Goal: Transaction & Acquisition: Purchase product/service

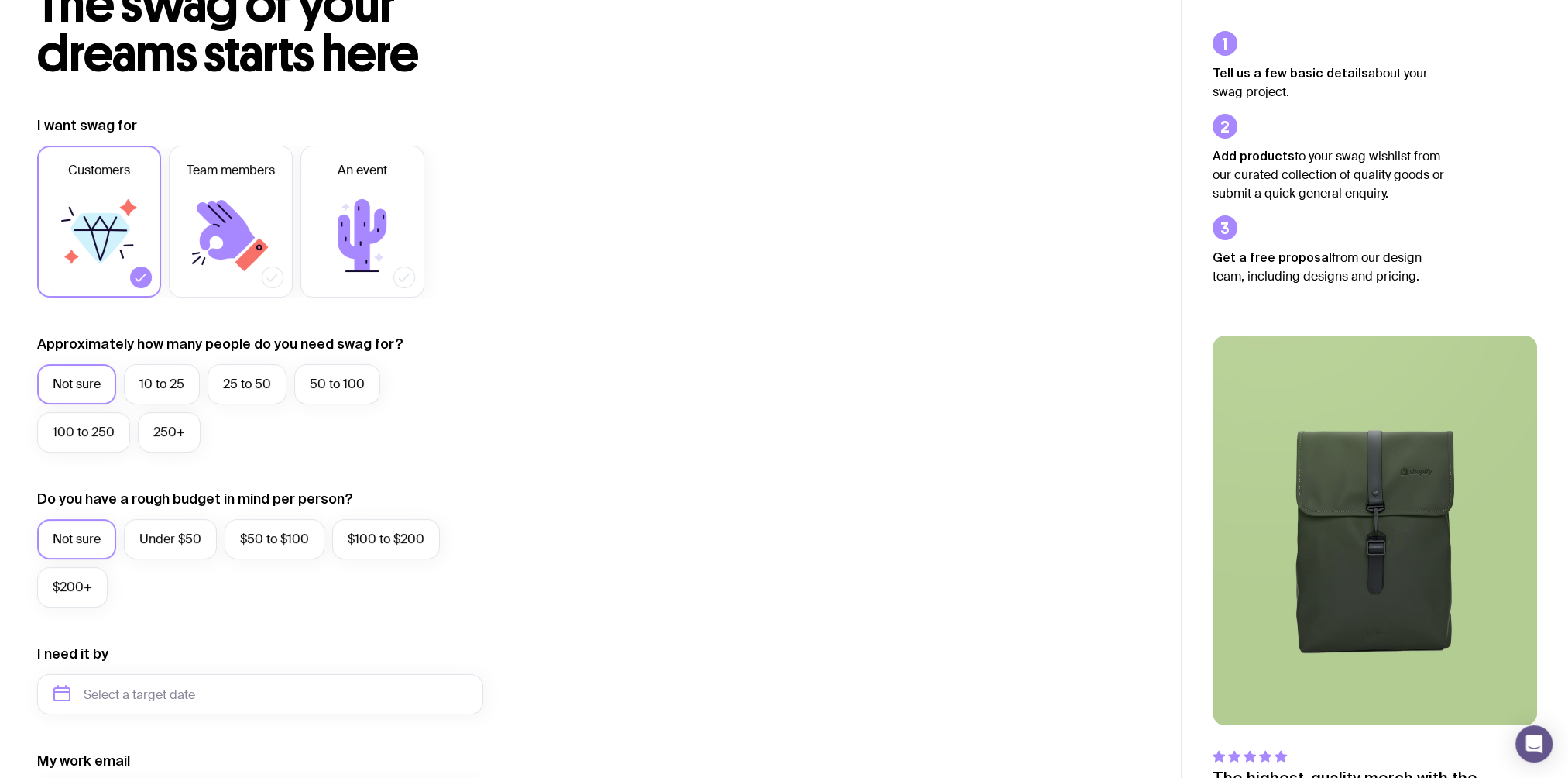
scroll to position [22, 0]
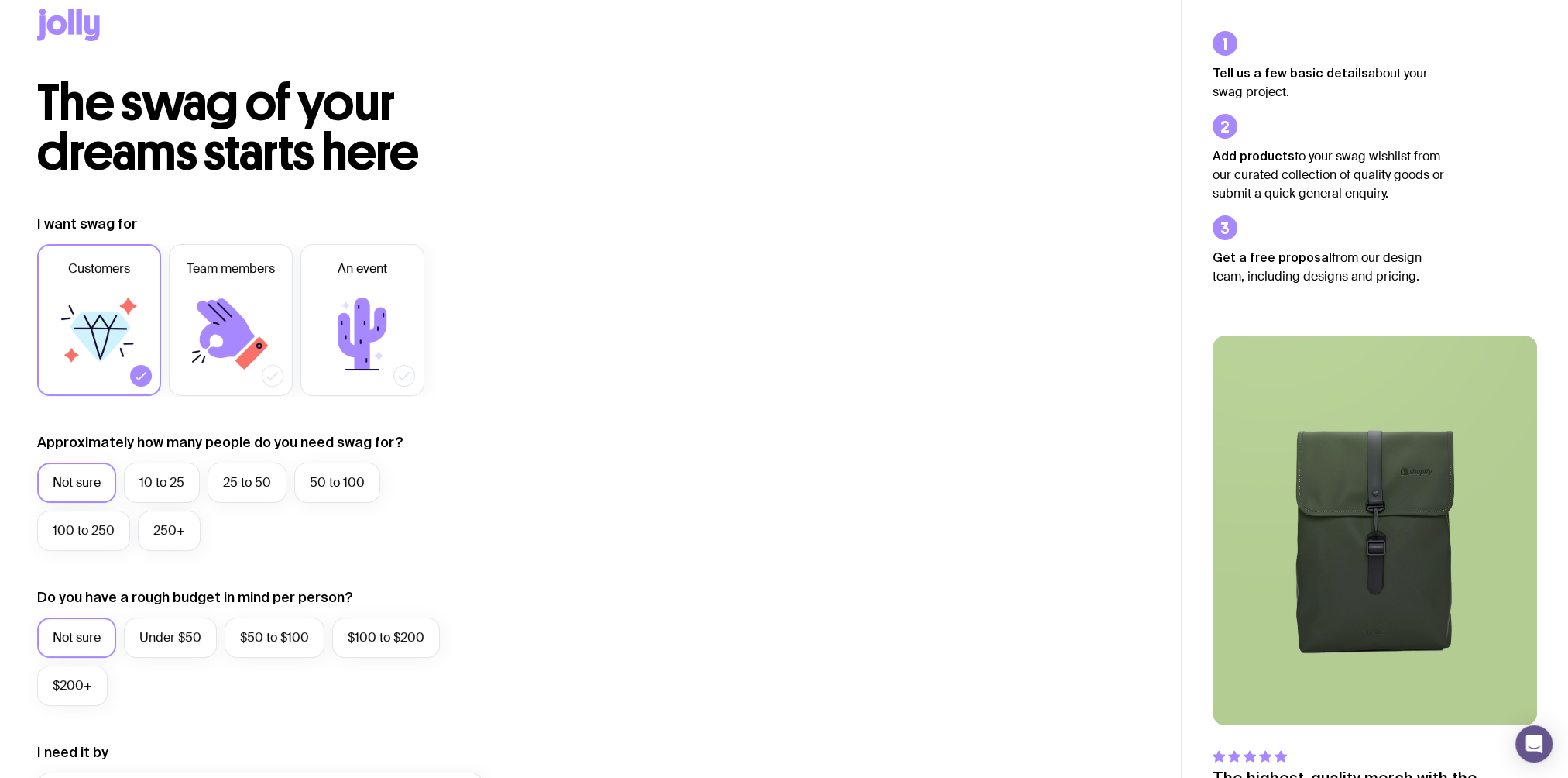
click at [60, 25] on icon at bounding box center [68, 25] width 62 height 33
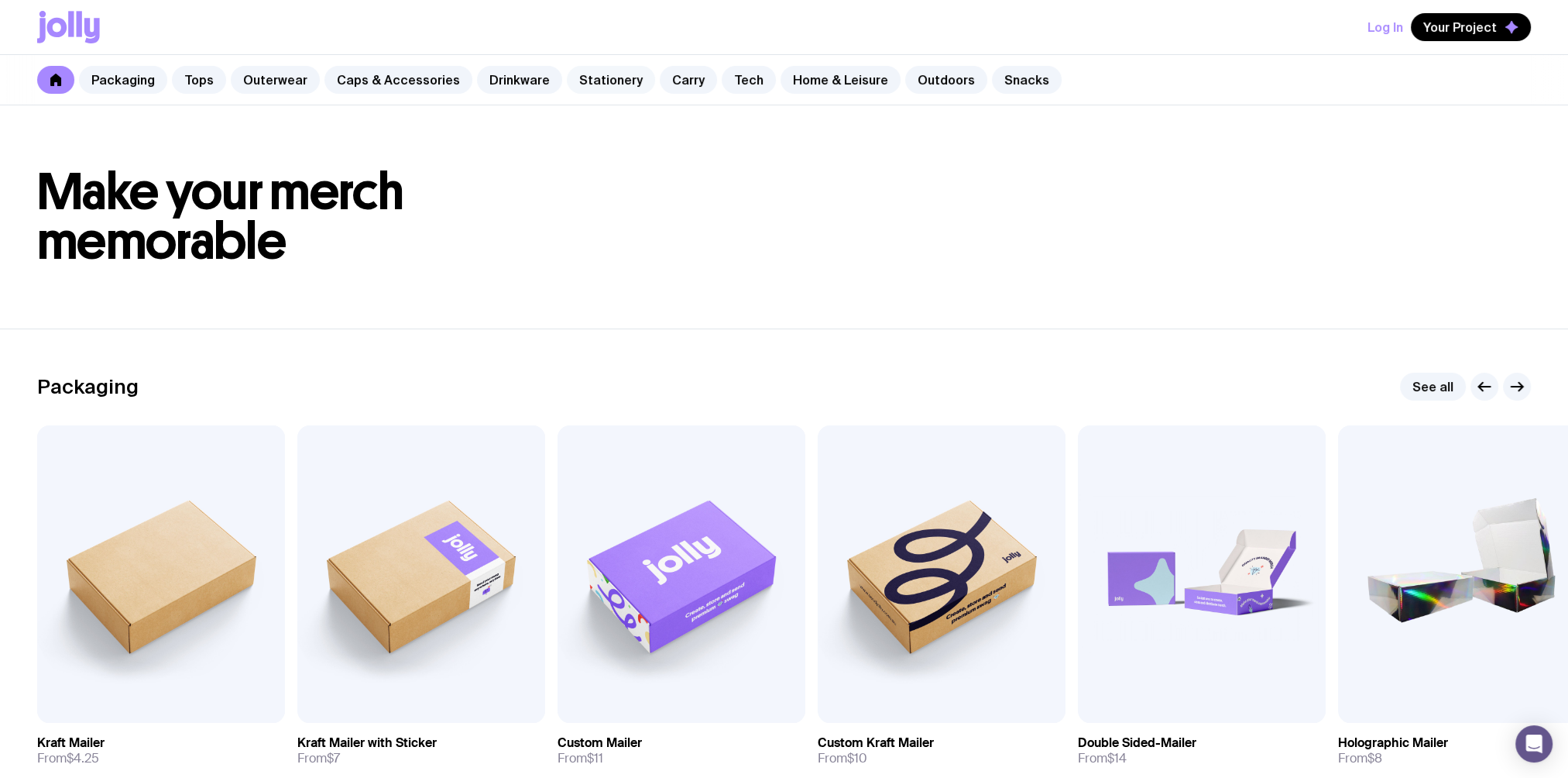
click at [600, 77] on link "Stationery" at bounding box center [611, 80] width 89 height 28
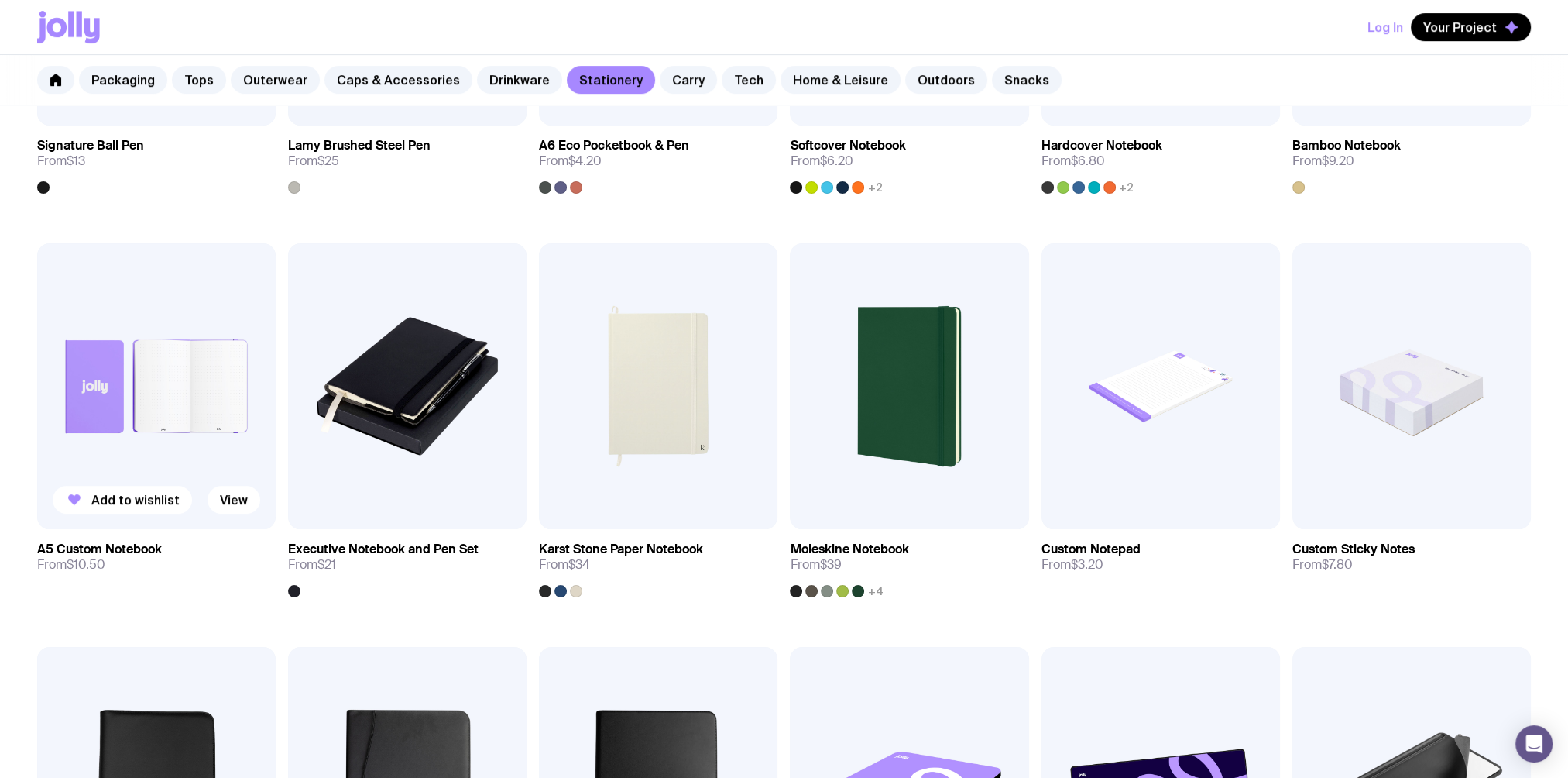
scroll to position [1032, 0]
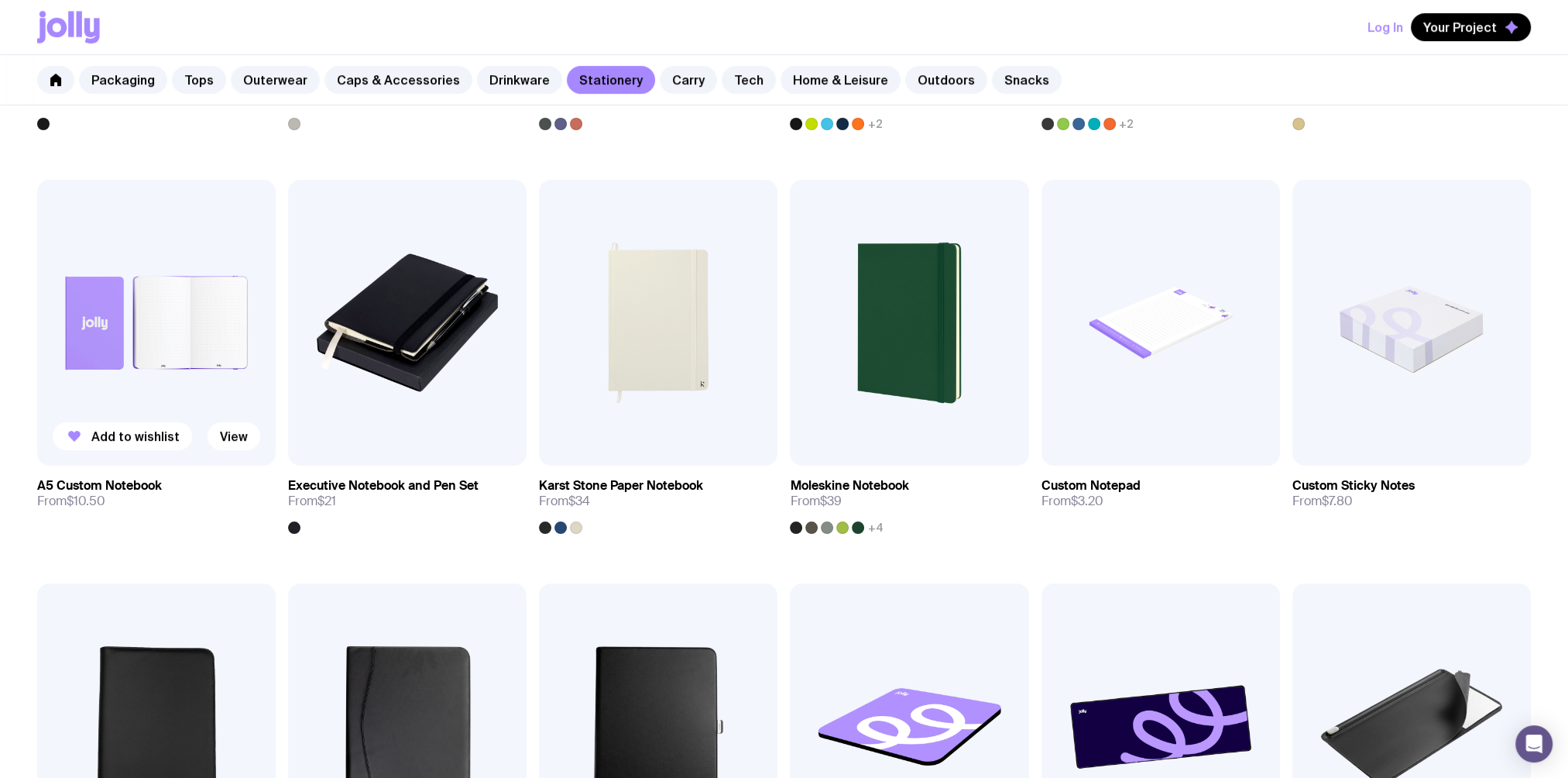
click at [155, 361] on img at bounding box center [156, 323] width 239 height 286
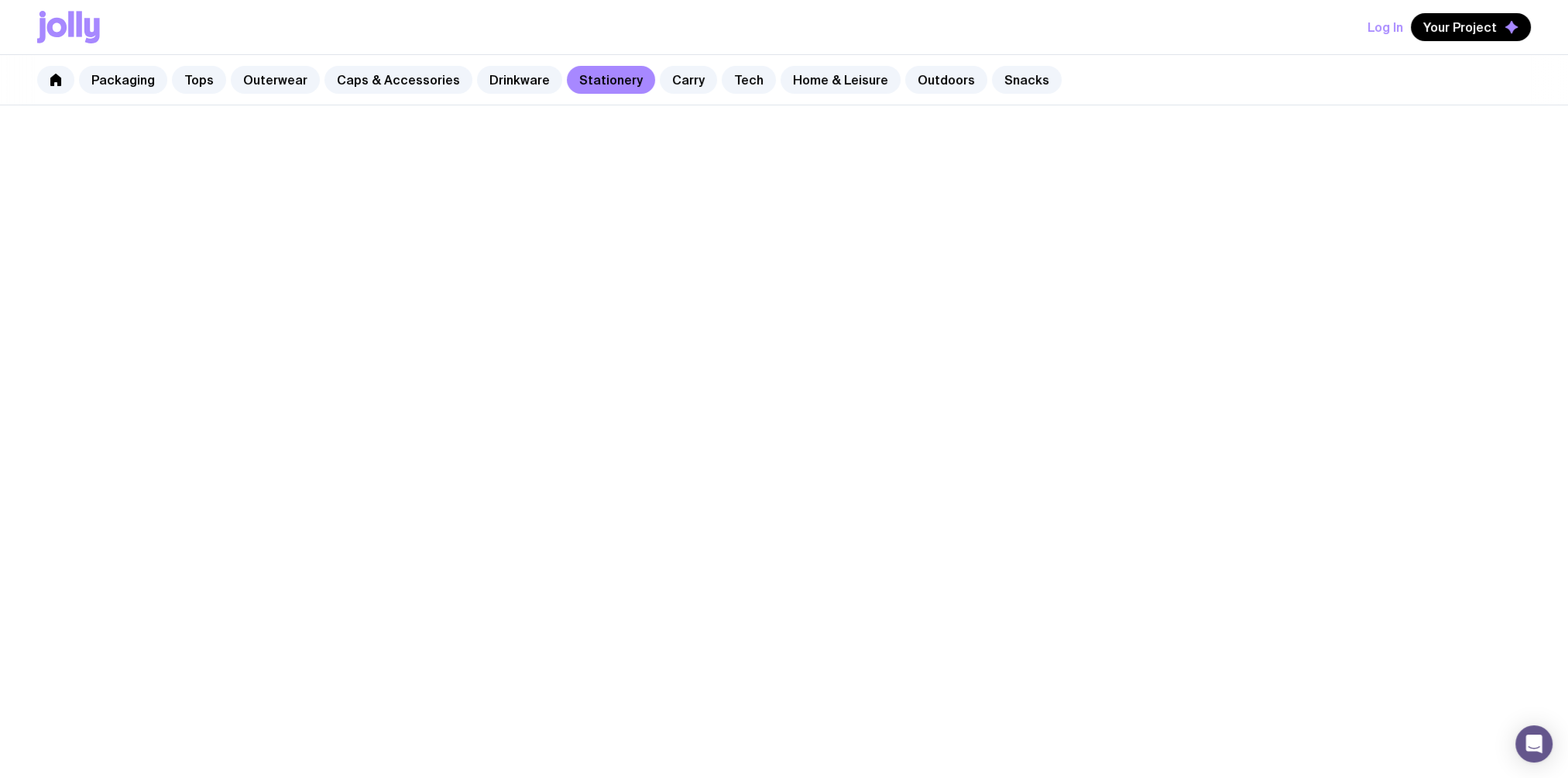
scroll to position [777, 0]
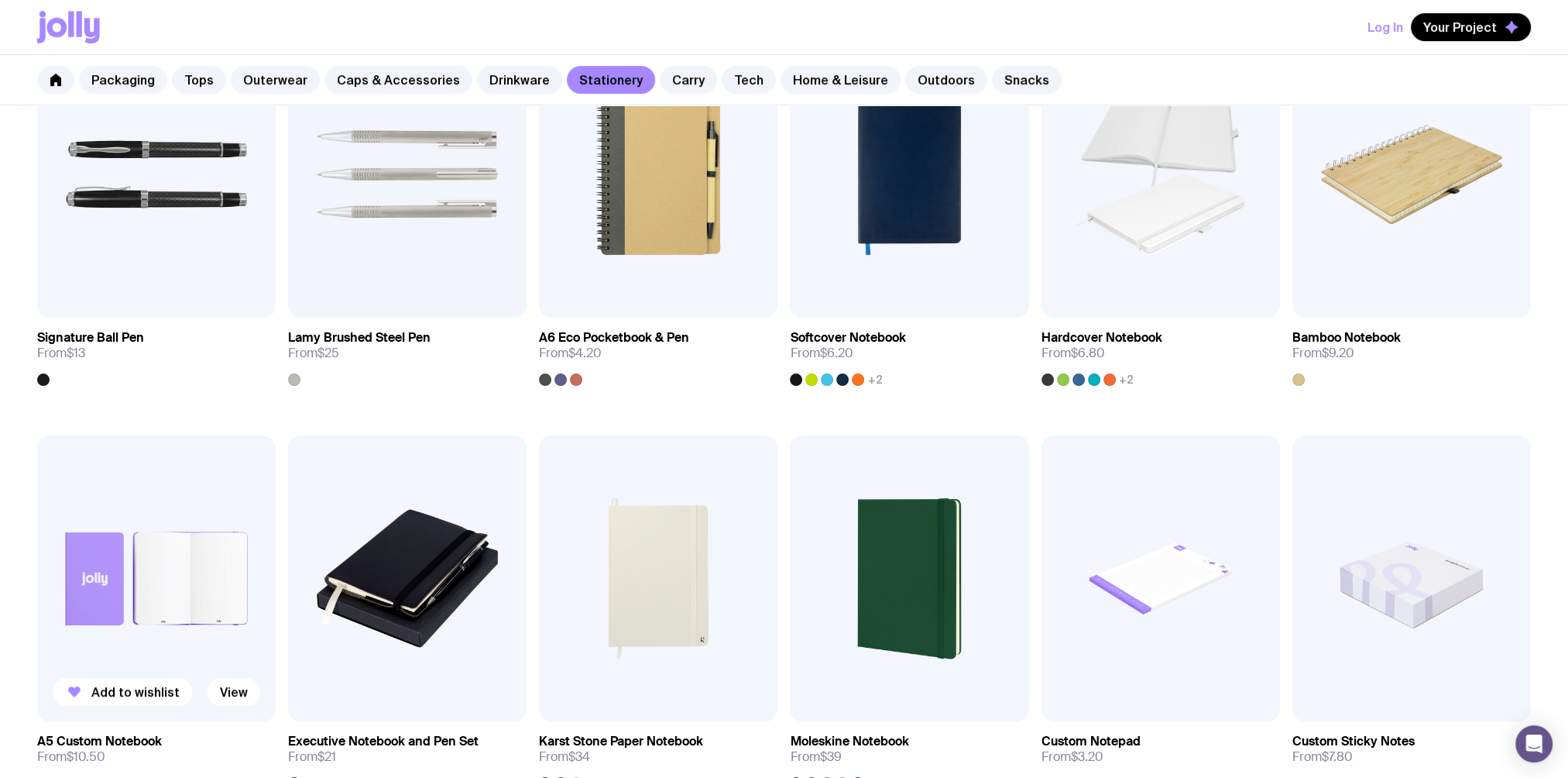
click at [107, 567] on img at bounding box center [156, 578] width 239 height 286
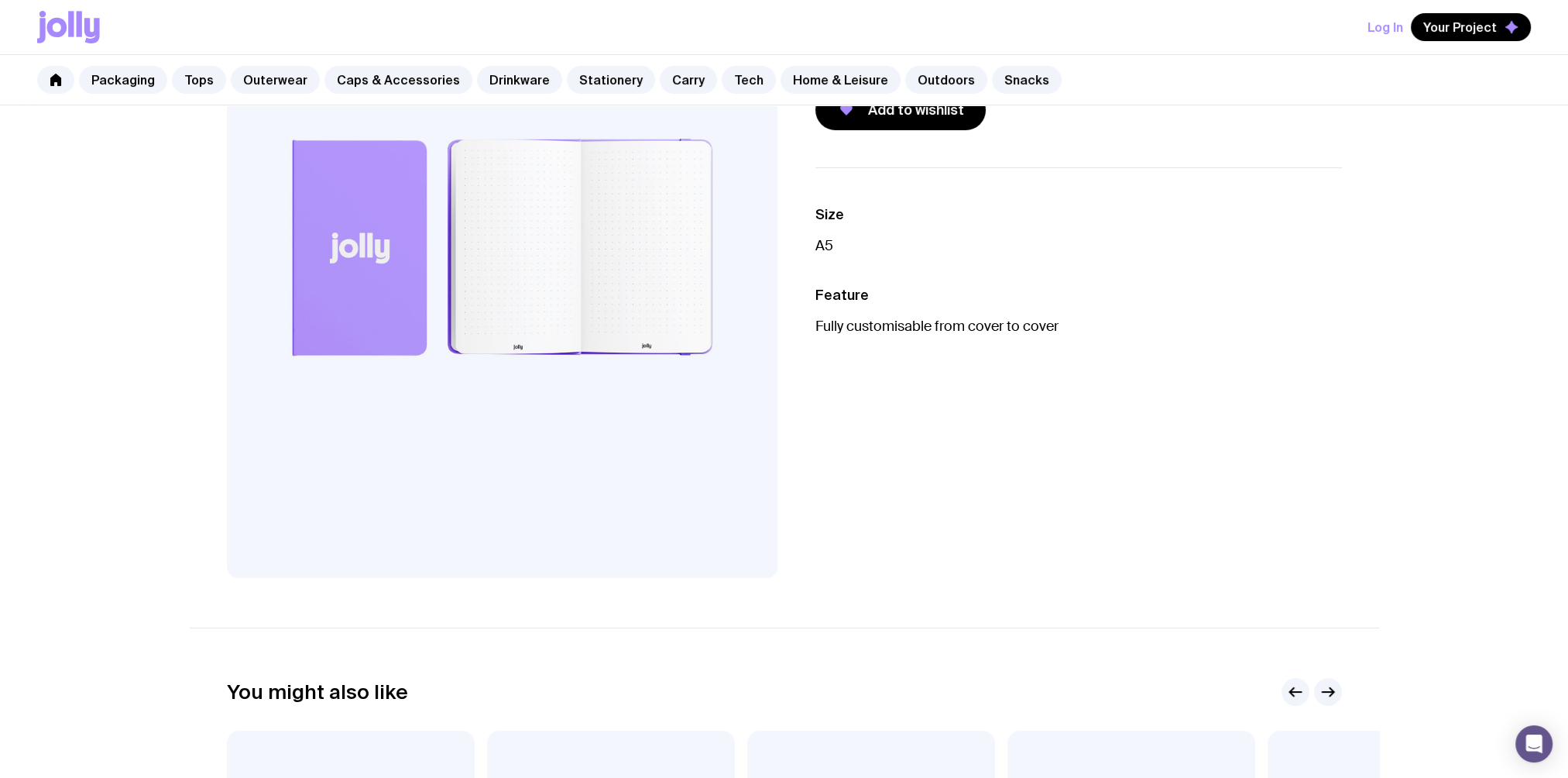
scroll to position [258, 0]
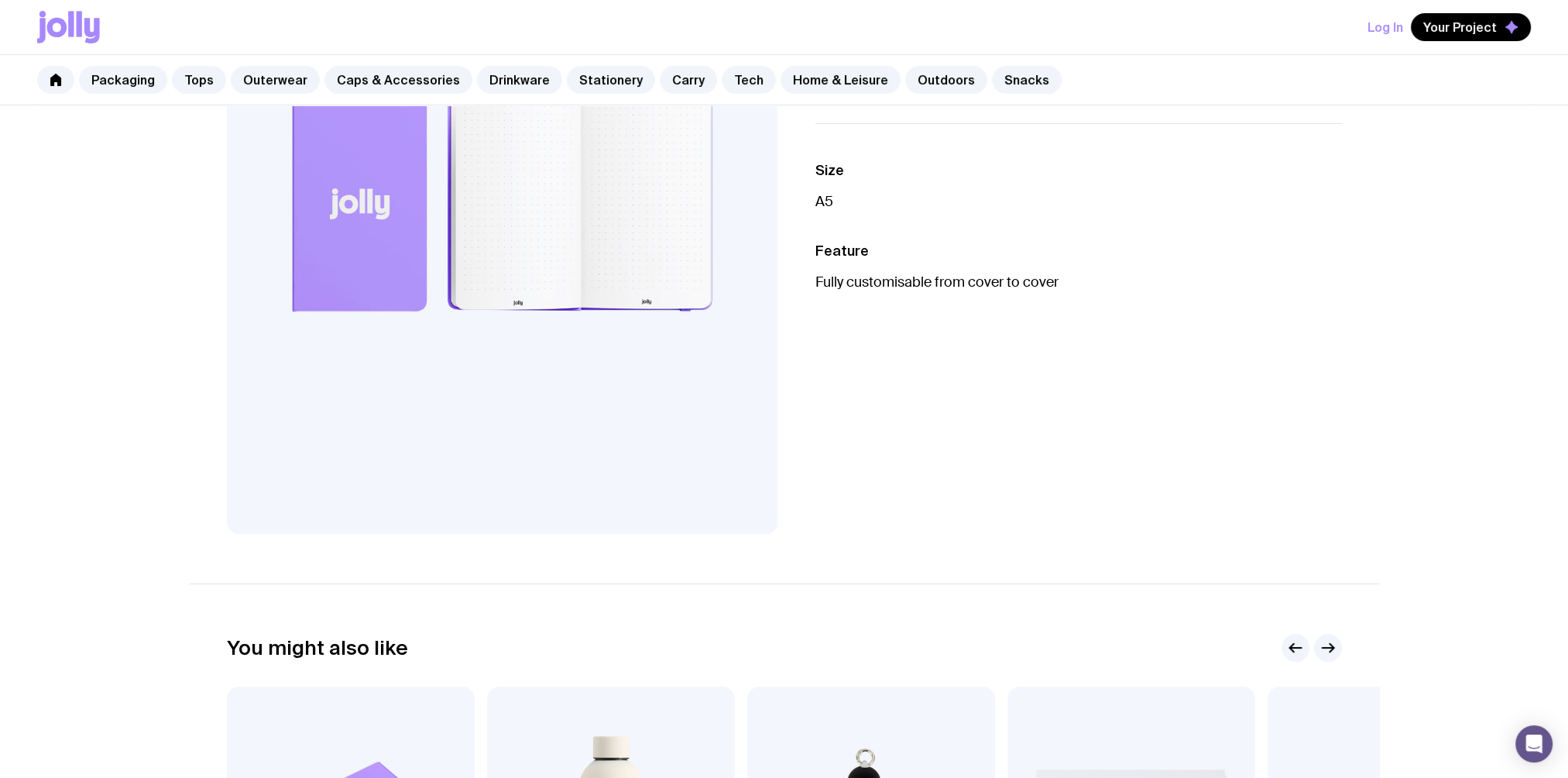
click at [1003, 378] on div "Size A5 Feature Fully customisable from cover to cover" at bounding box center [1067, 328] width 551 height 410
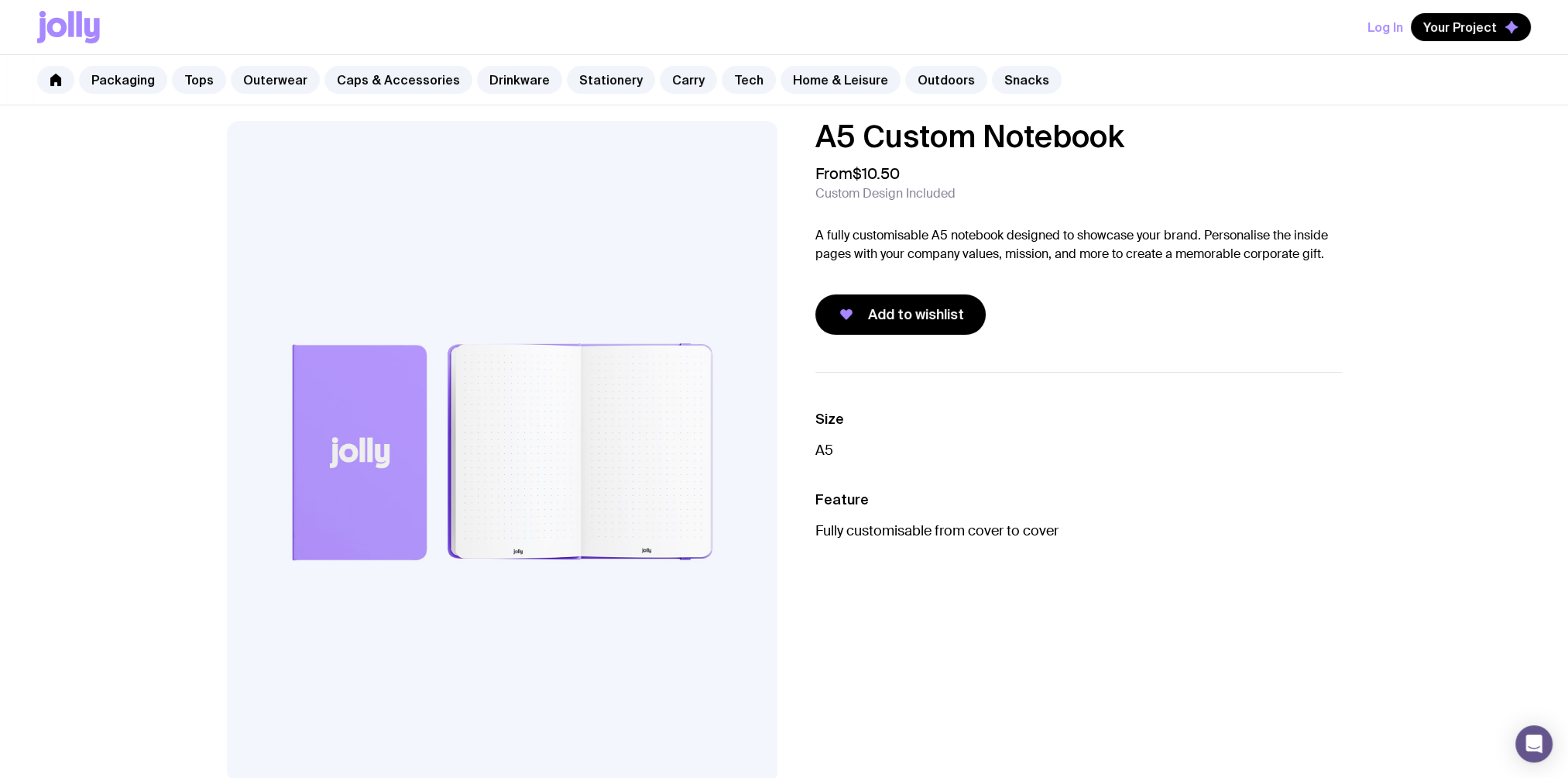
scroll to position [0, 0]
